Goal: Information Seeking & Learning: Find specific fact

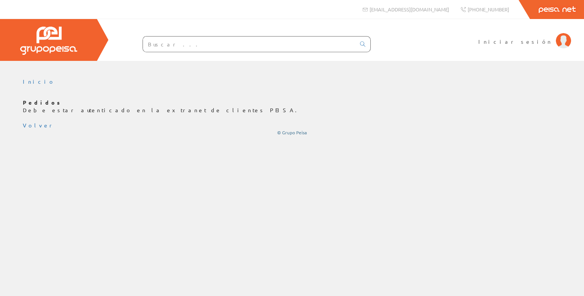
click at [209, 44] on input "text" at bounding box center [249, 44] width 213 height 15
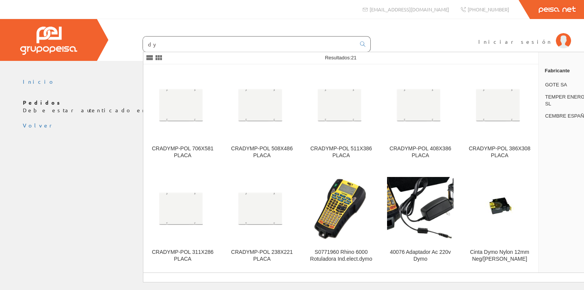
type input "d"
click at [160, 43] on input "text" at bounding box center [249, 44] width 213 height 15
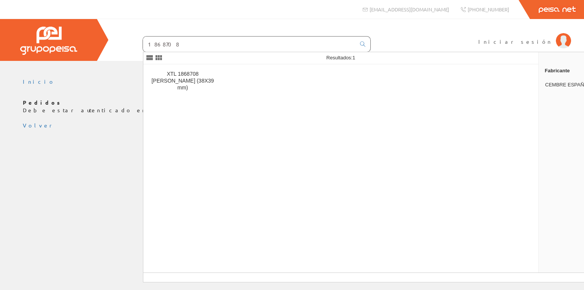
type input "1868708"
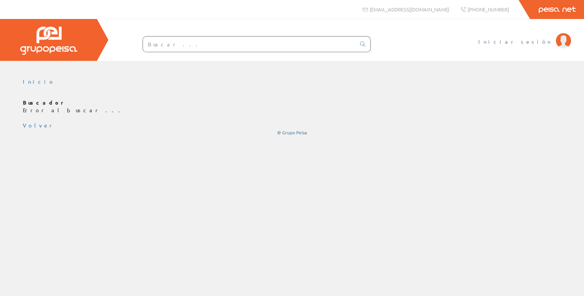
click at [537, 41] on span "Iniciar sesión" at bounding box center [515, 42] width 74 height 8
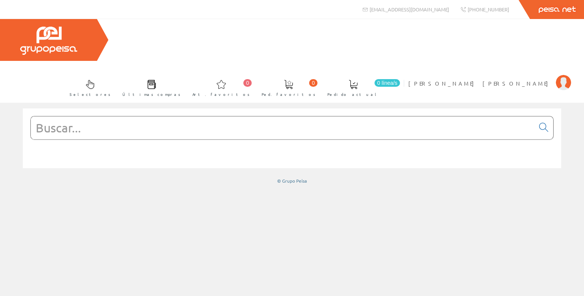
click at [169, 116] on input "text" at bounding box center [283, 127] width 504 height 23
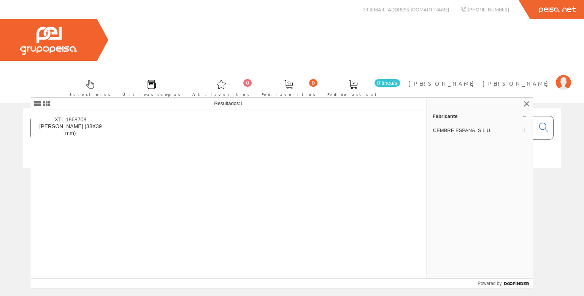
type input "1868708"
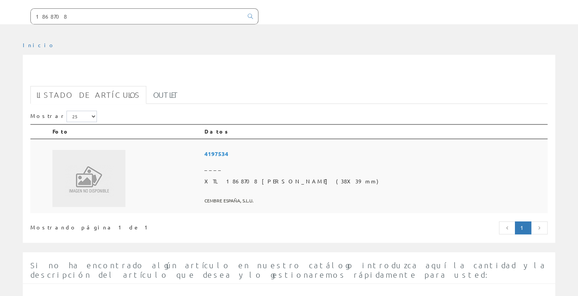
scroll to position [109, 0]
click at [303, 149] on span "4197534" at bounding box center [375, 156] width 340 height 14
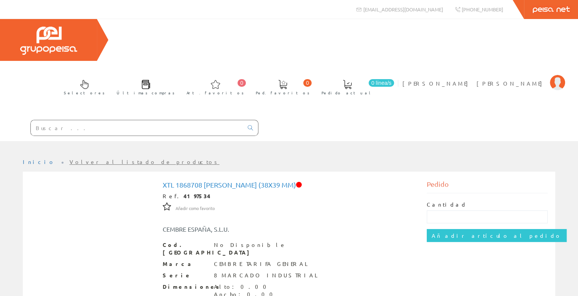
click at [71, 120] on input "text" at bounding box center [137, 127] width 213 height 15
click at [113, 120] on input "text" at bounding box center [137, 127] width 213 height 15
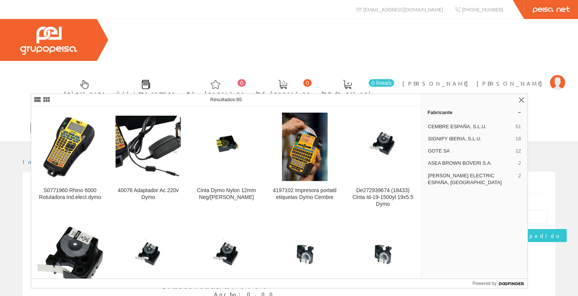
type input "dymo xtl"
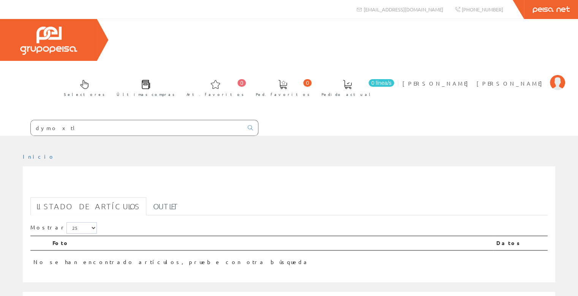
click at [79, 197] on link "Listado de artículos" at bounding box center [88, 206] width 116 height 18
click at [147, 197] on link "Outlet" at bounding box center [166, 206] width 38 height 18
